Goal: Information Seeking & Learning: Learn about a topic

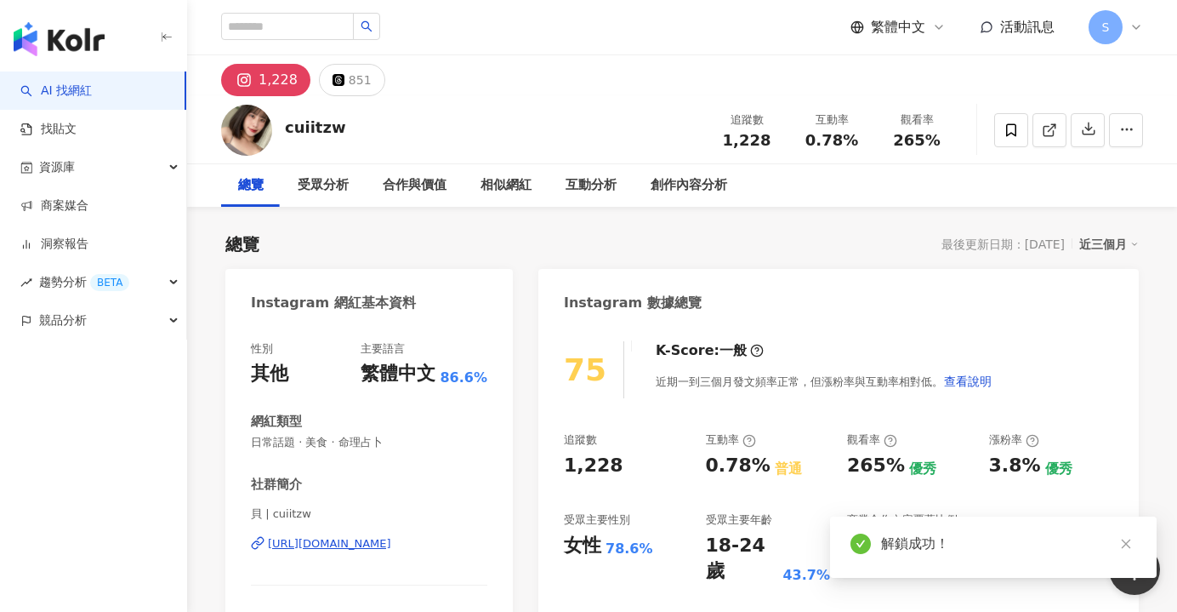
drag, startPoint x: 1126, startPoint y: 548, endPoint x: 1138, endPoint y: 409, distance: 139.3
click at [1126, 549] on icon "close" at bounding box center [1126, 544] width 12 height 12
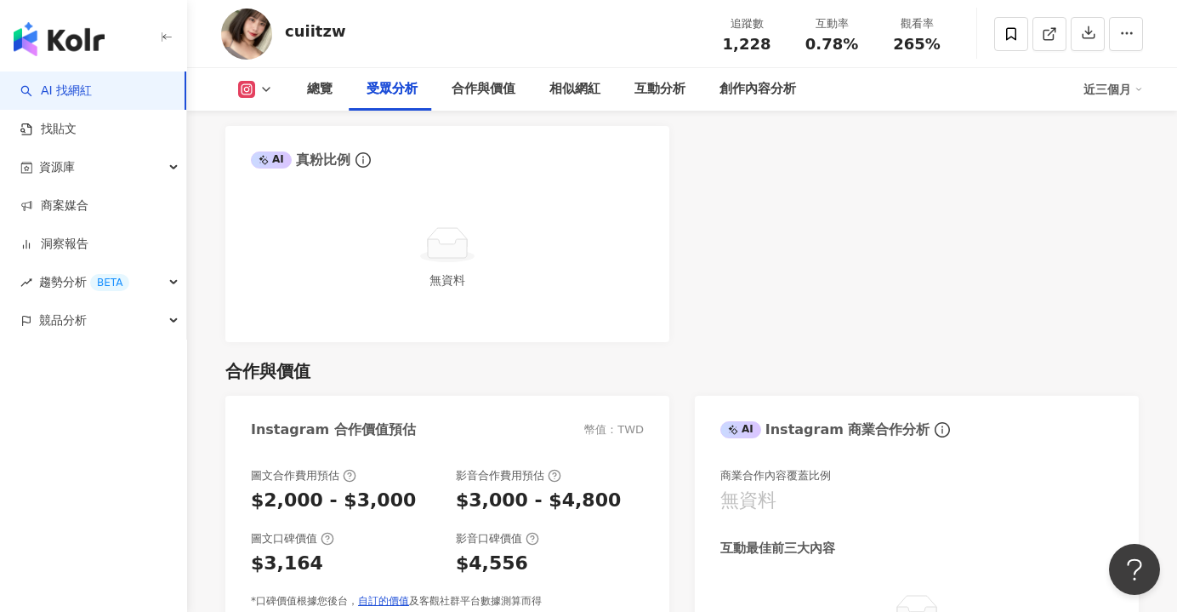
scroll to position [1959, 0]
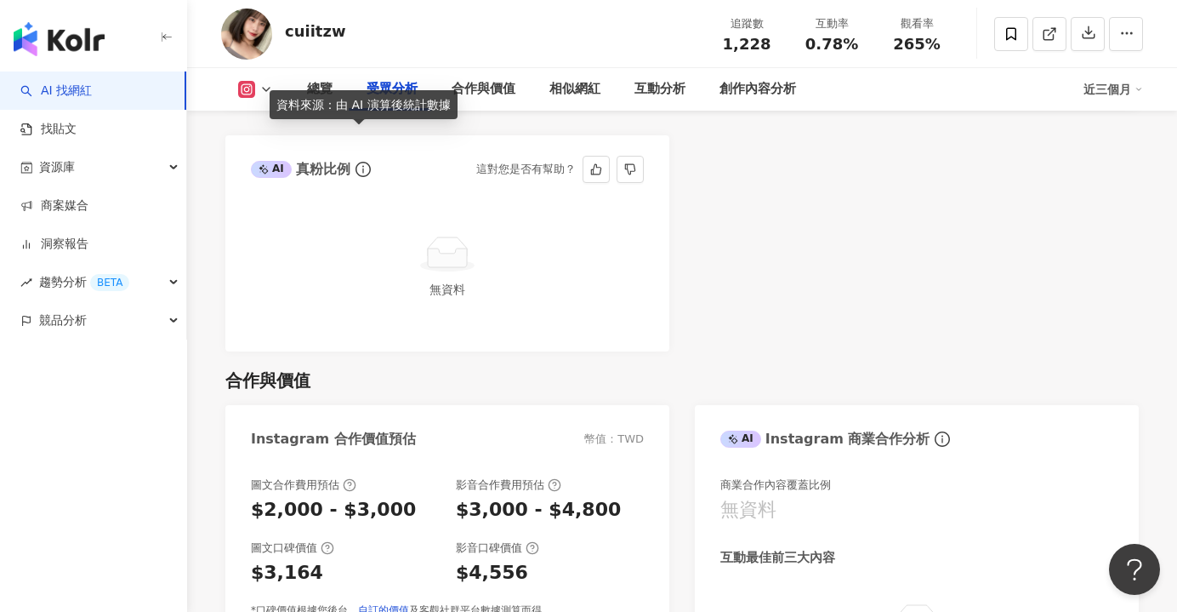
click at [361, 162] on icon "info-circle" at bounding box center [363, 169] width 15 height 15
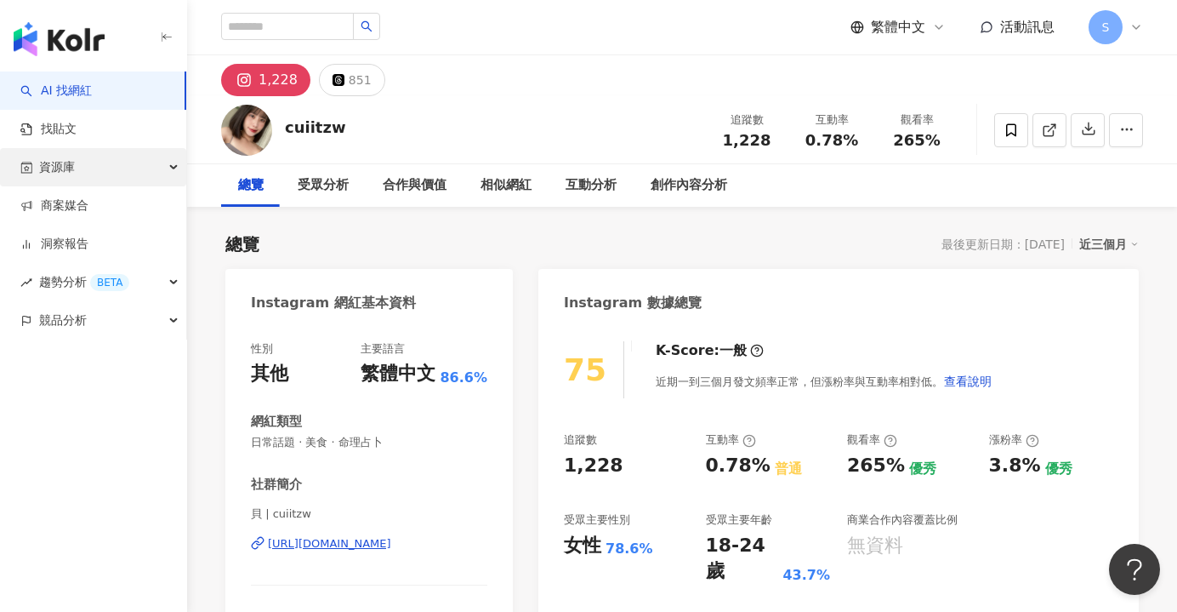
scroll to position [0, 0]
click at [294, 20] on input "search" at bounding box center [287, 26] width 133 height 27
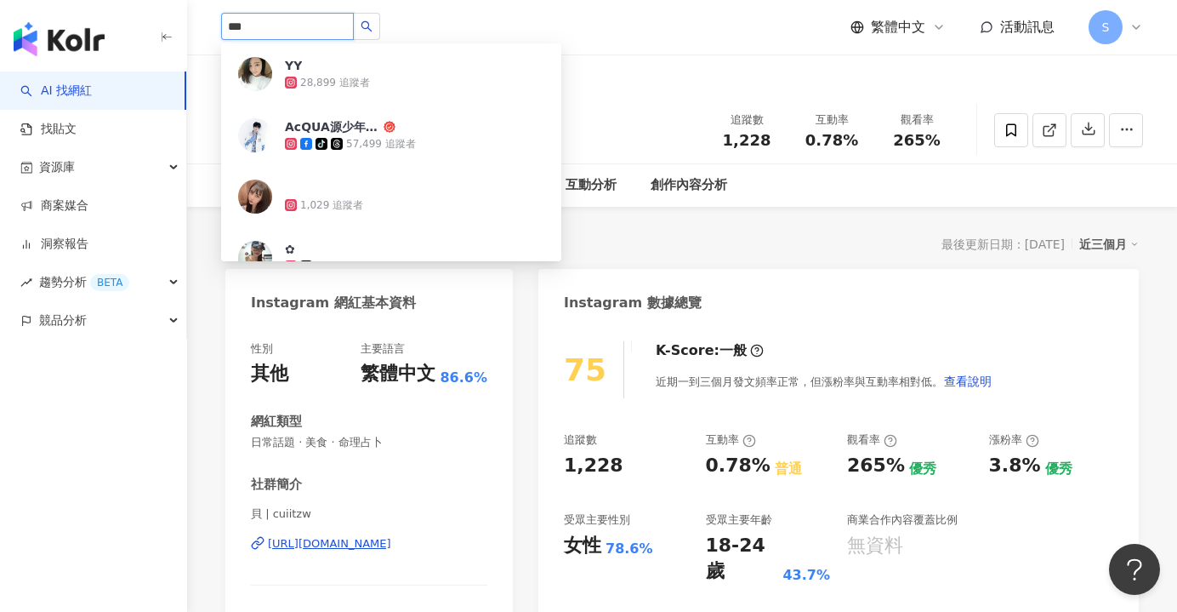
type input "****"
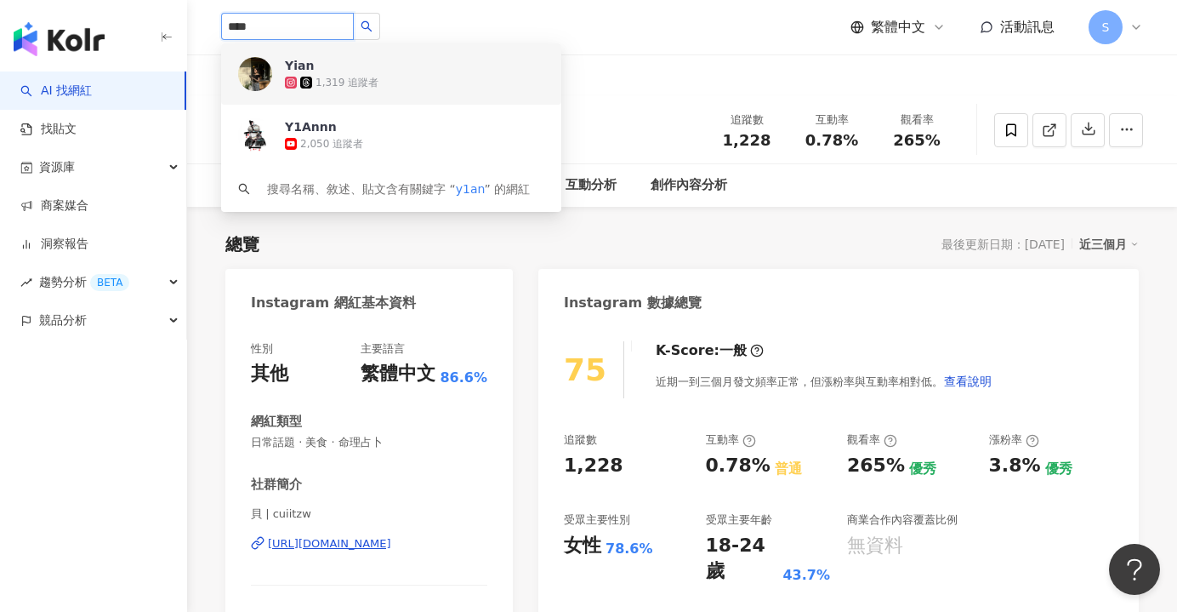
click at [276, 61] on div "Yian 1,319 追蹤者" at bounding box center [391, 73] width 340 height 61
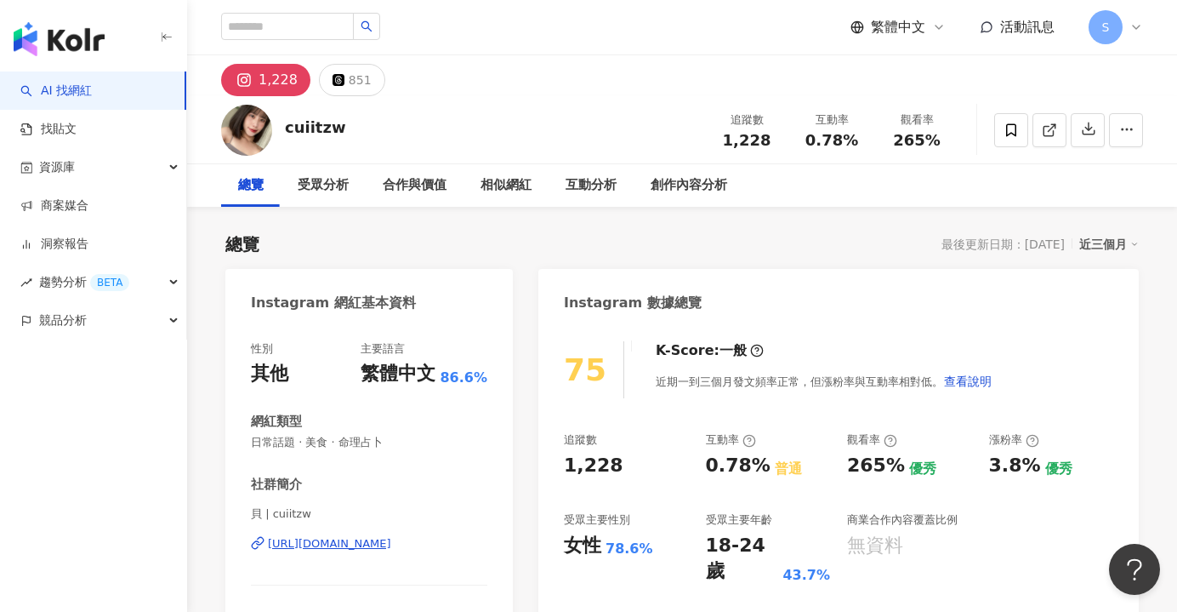
click at [308, 549] on div "[URL][DOMAIN_NAME]" at bounding box center [329, 543] width 123 height 15
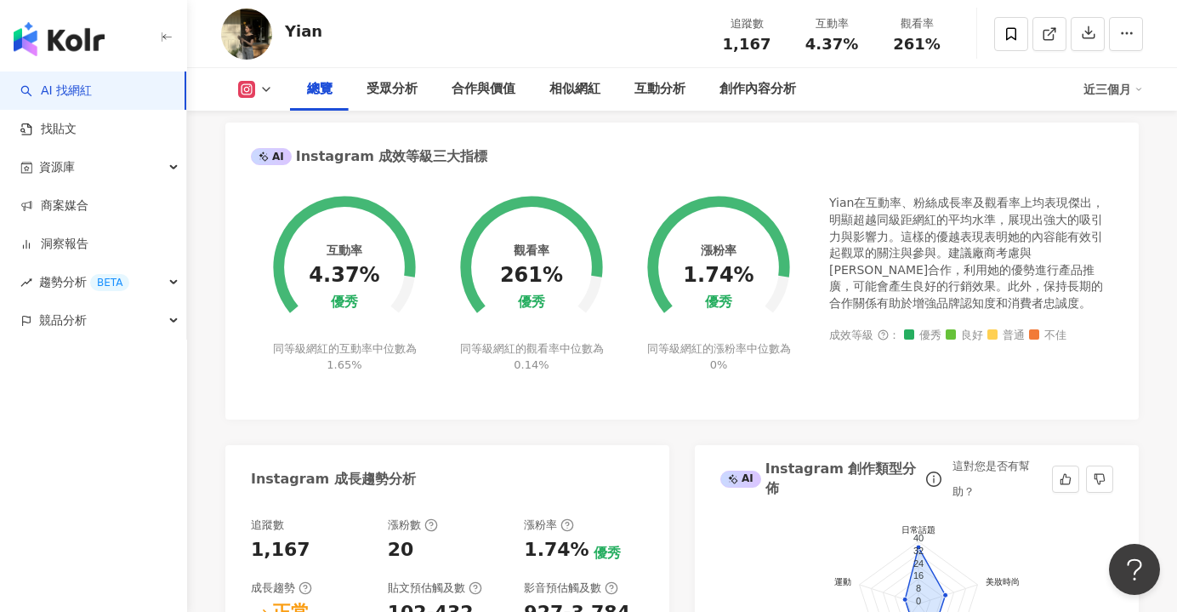
scroll to position [584, 0]
